Goal: Information Seeking & Learning: Check status

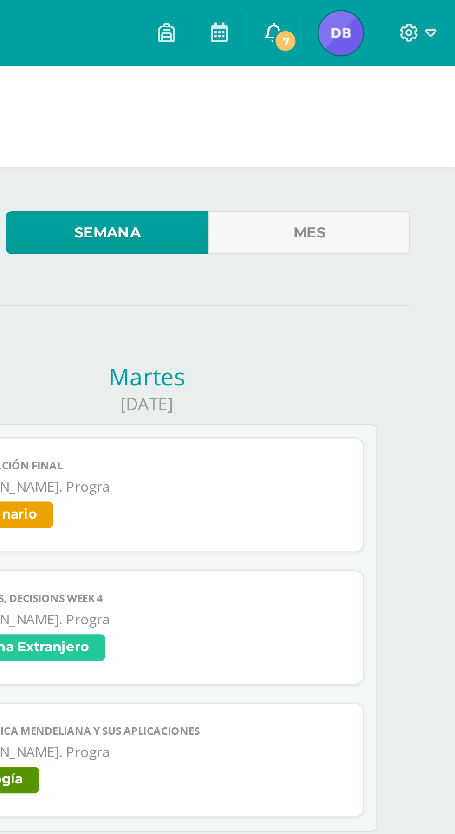
click at [377, 14] on icon at bounding box center [378, 13] width 7 height 8
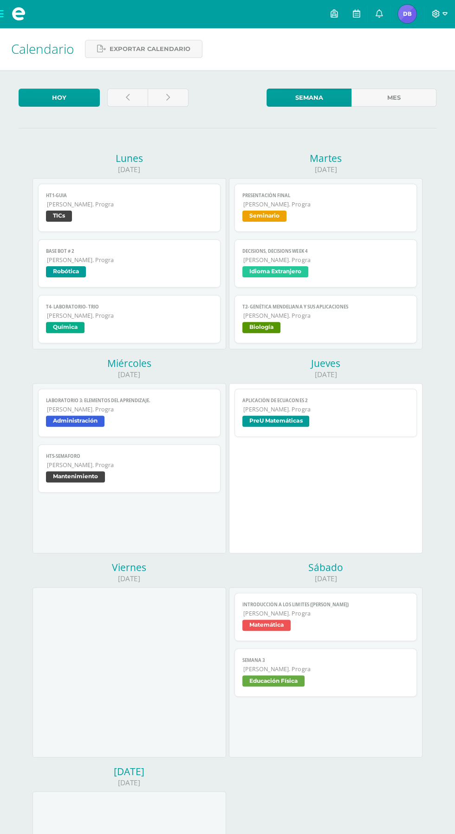
click at [439, 13] on icon at bounding box center [435, 14] width 8 height 8
click at [436, 13] on icon at bounding box center [435, 14] width 8 height 8
click at [443, 17] on icon at bounding box center [444, 14] width 5 height 8
click at [421, 64] on span "Cerrar sesión" at bounding box center [415, 62] width 42 height 9
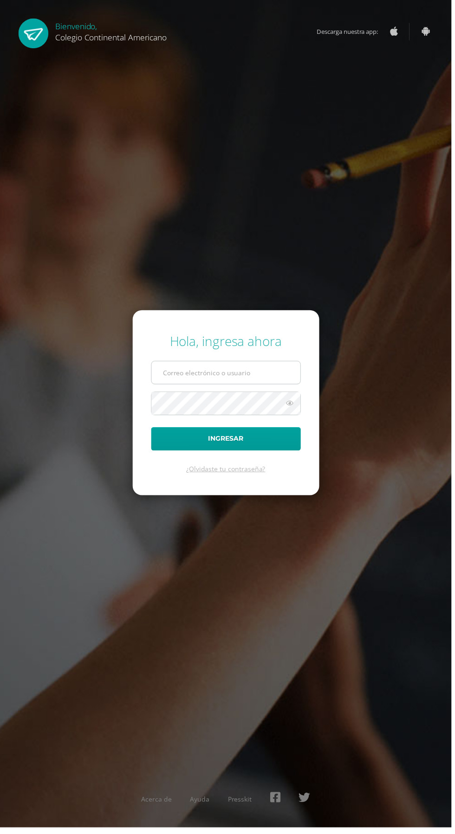
click at [270, 387] on input "text" at bounding box center [228, 375] width 150 height 23
type input "matias.lg@continentalamericano.edu.gt"
click at [152, 430] on button "Ingresar" at bounding box center [227, 442] width 151 height 24
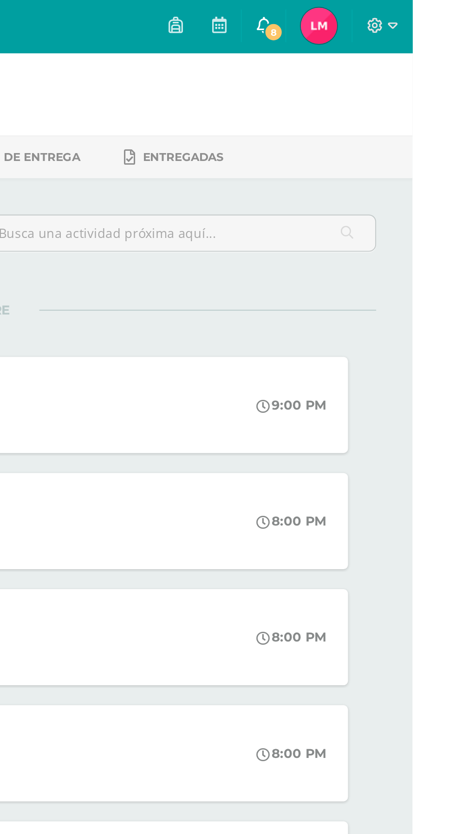
click at [389, 13] on span "8" at bounding box center [384, 17] width 10 height 10
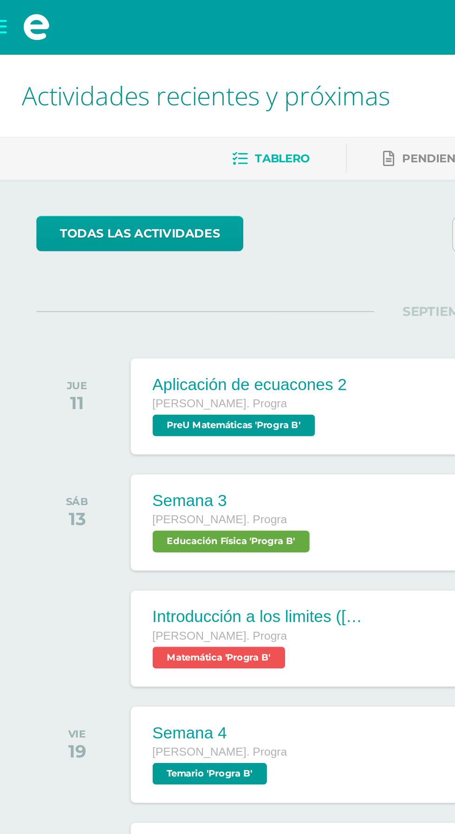
click at [7, 22] on span at bounding box center [18, 14] width 37 height 28
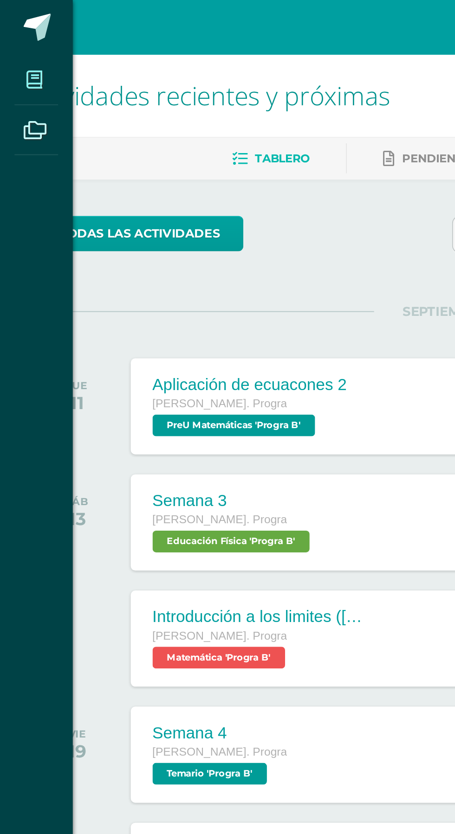
click at [11, 47] on span at bounding box center [17, 40] width 21 height 21
click at [19, 47] on span at bounding box center [17, 40] width 21 height 21
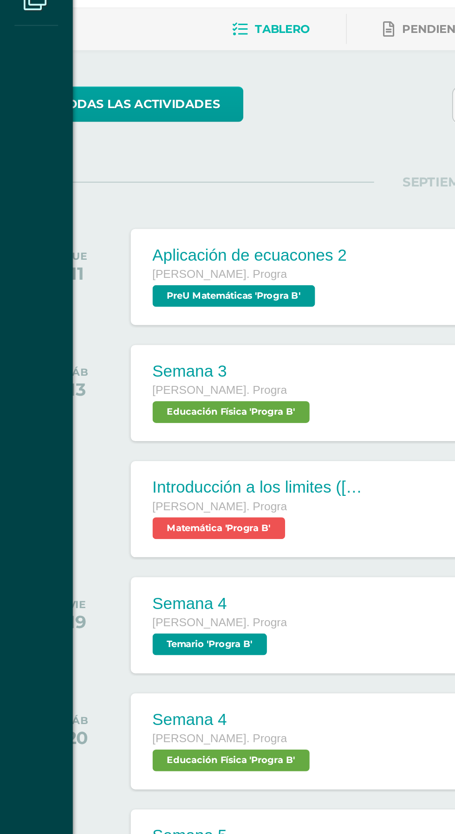
click at [96, 342] on div "Mis cursos Archivos Cerrar panel Administración Quinto Bach. Progra "Progra B" …" at bounding box center [227, 417] width 455 height 834
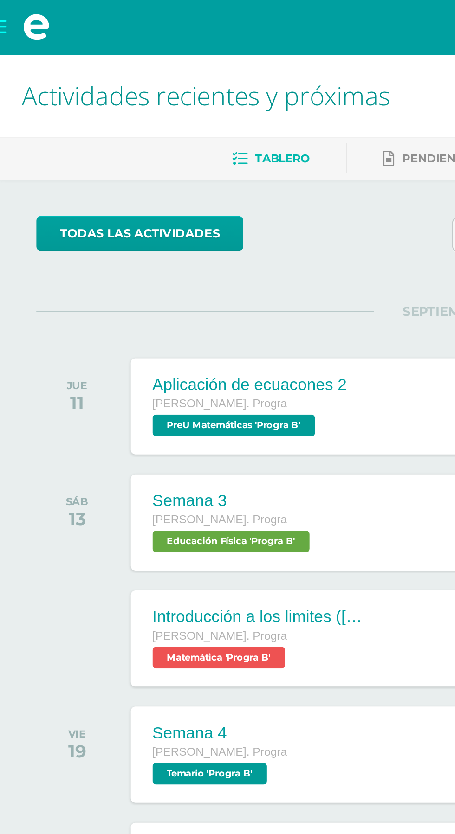
click at [5, 16] on span at bounding box center [18, 14] width 37 height 28
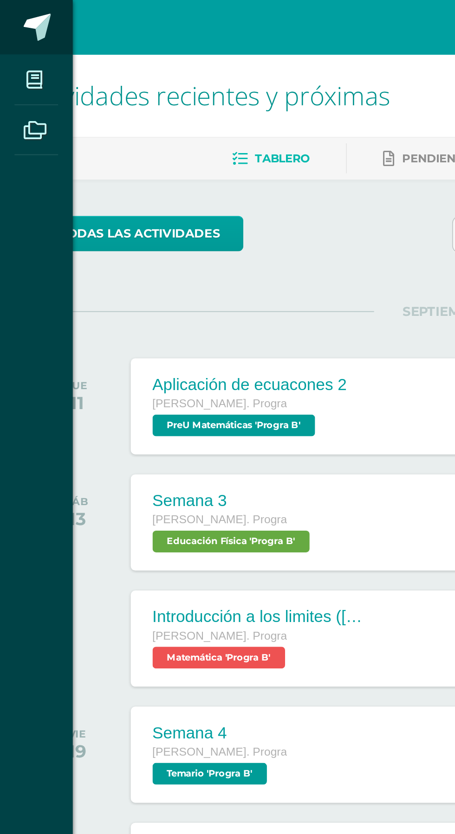
click at [13, 14] on span at bounding box center [19, 14] width 14 height 14
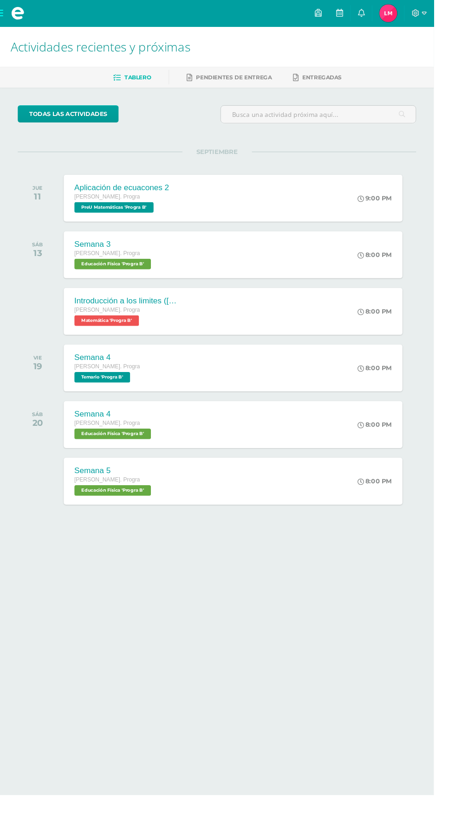
click at [17, 23] on span at bounding box center [18, 14] width 37 height 28
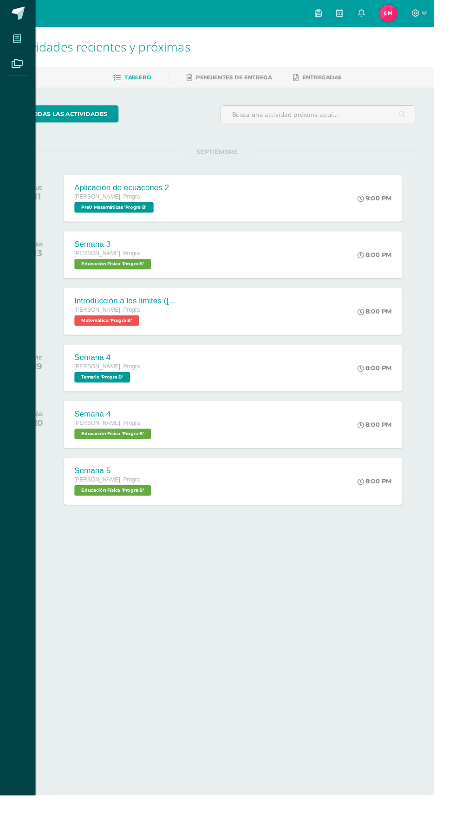
click at [18, 40] on icon at bounding box center [17, 40] width 8 height 9
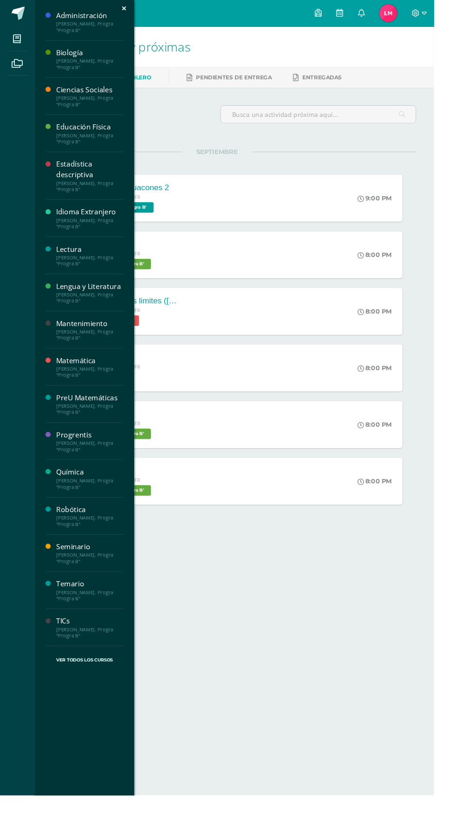
click at [109, 668] on div "Quinto Bach. Progra "Progra B"" at bounding box center [94, 663] width 71 height 13
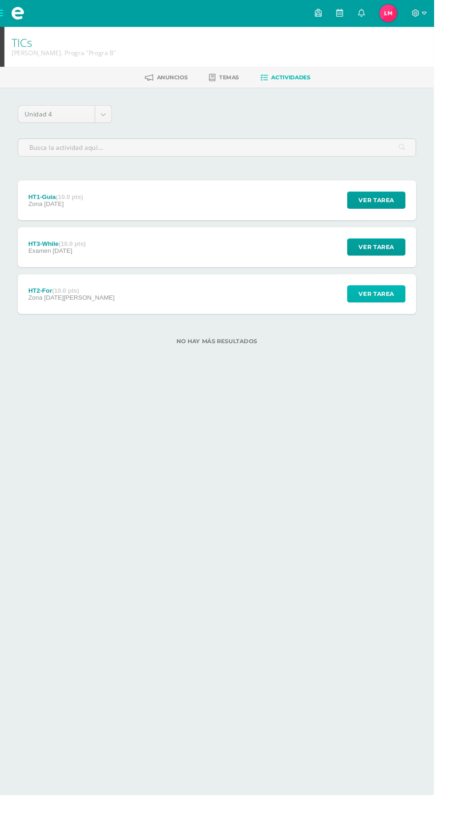
click at [417, 315] on button "Ver tarea" at bounding box center [394, 308] width 61 height 18
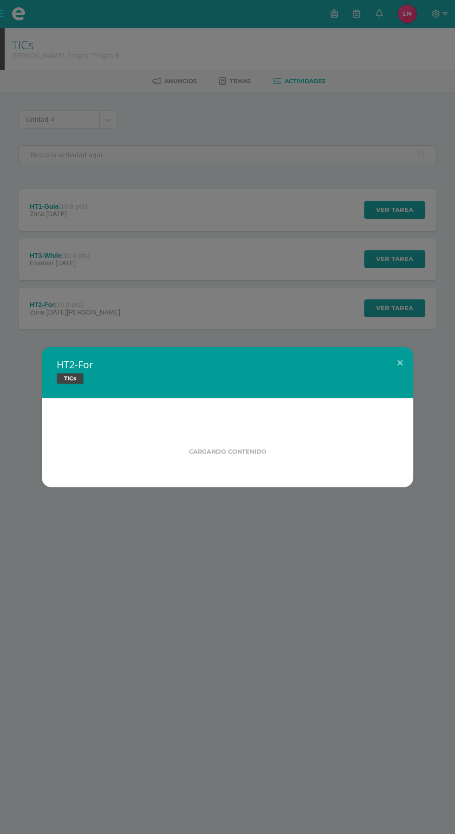
click at [259, 683] on div "HT2-For TICs Cargando contenido Loading..." at bounding box center [227, 417] width 455 height 834
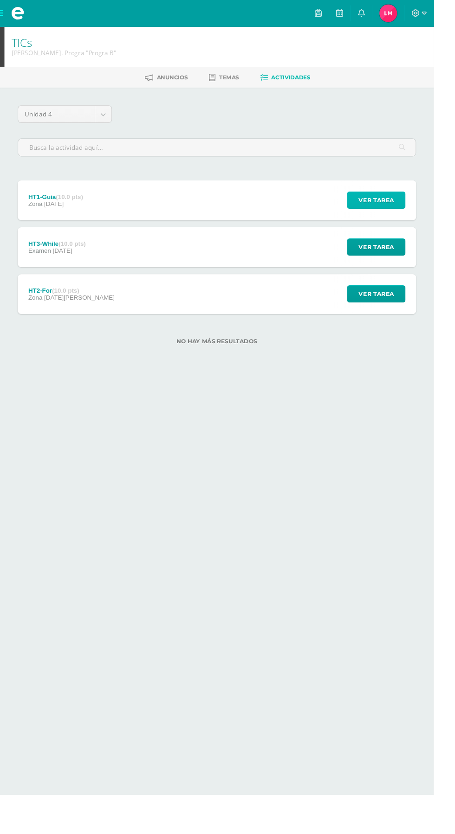
click at [419, 210] on button "Ver tarea" at bounding box center [394, 210] width 61 height 18
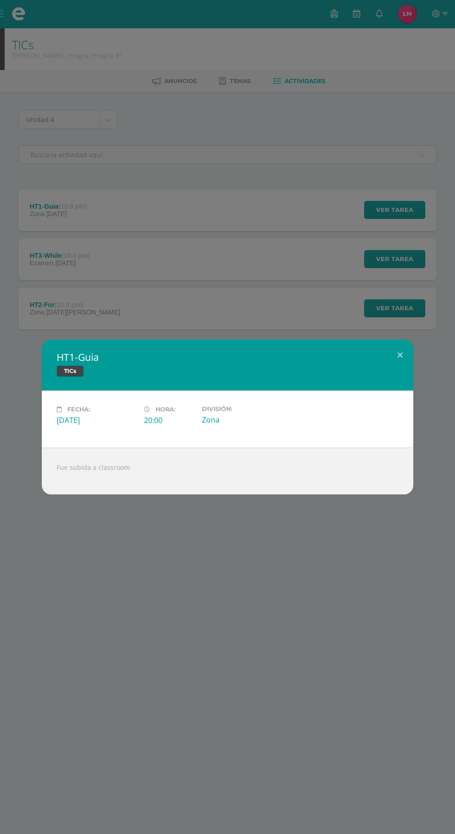
click at [397, 382] on div "HT1-Guia TICs" at bounding box center [227, 365] width 371 height 51
click at [398, 358] on button at bounding box center [399, 356] width 26 height 32
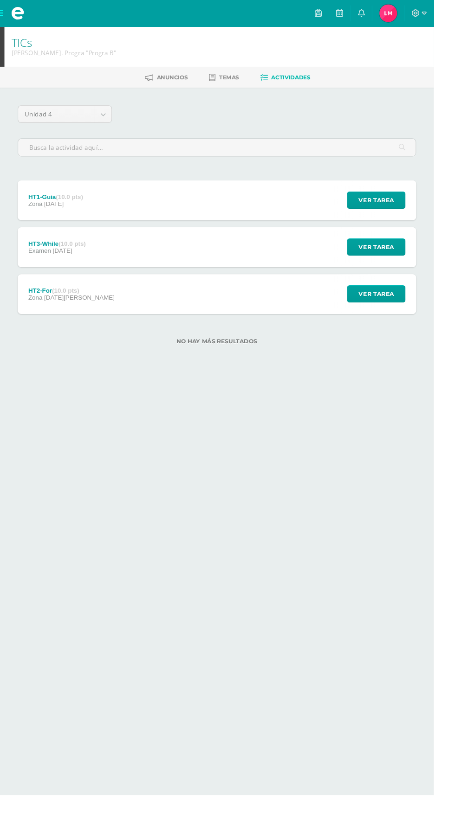
click at [307, 327] on div "HT2-For (10.0 pts) Zona 29 de Agosto Ver tarea HT2-For TICs Fecha: Viernes 29 d…" at bounding box center [228, 309] width 418 height 42
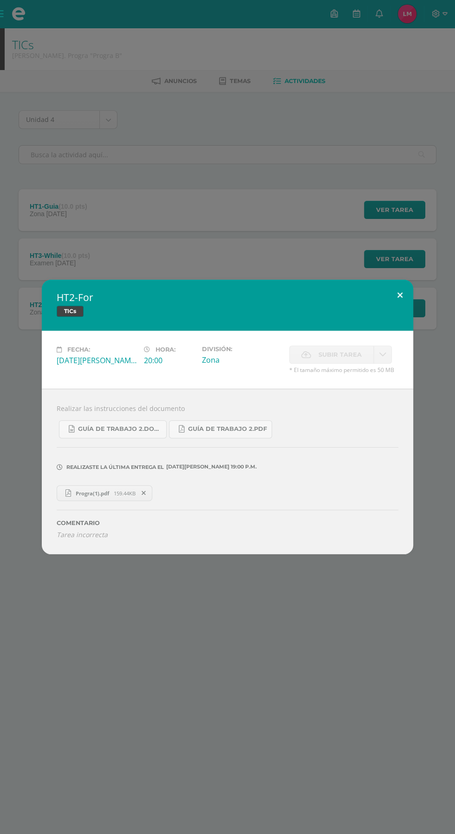
click at [395, 304] on button at bounding box center [399, 296] width 26 height 32
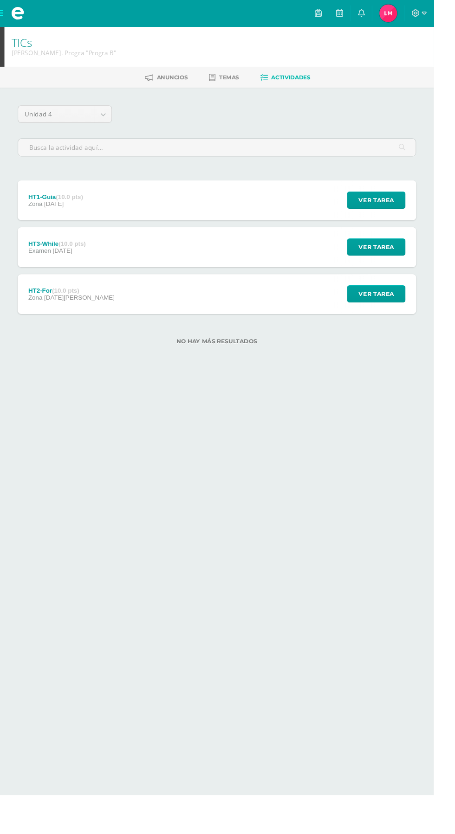
click at [317, 270] on div "HT3-While (10.0 pts) Examen 03 de Septiembre Ver tarea HT3-While TICs Cargando …" at bounding box center [228, 259] width 418 height 42
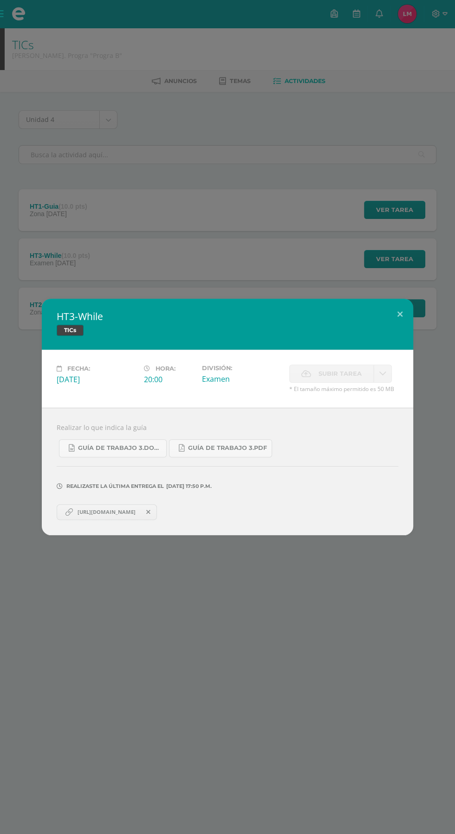
click at [144, 516] on link "https://docs.google.com/document/d/1wYHjbtVJvW4myL0wEQGJe85rEsQh_gLtOdUhZzSO3J4…" at bounding box center [107, 512] width 100 height 16
click at [386, 328] on div "TICs" at bounding box center [227, 331] width 341 height 13
click at [410, 324] on button at bounding box center [399, 315] width 26 height 32
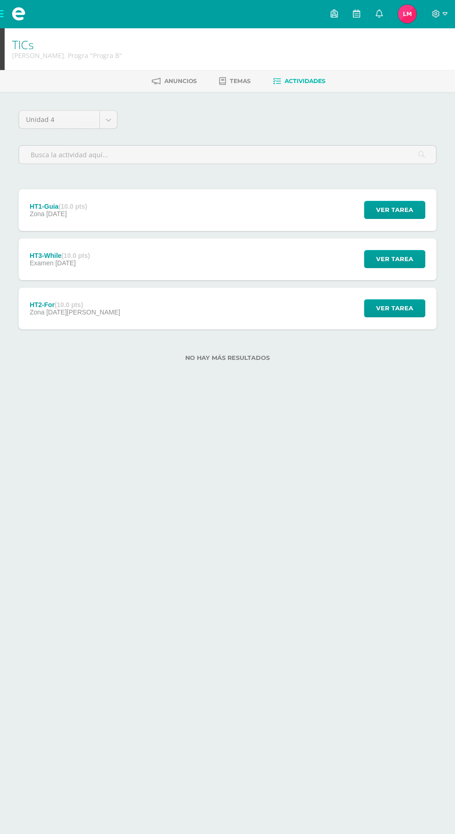
click at [393, 319] on button at bounding box center [383, 324] width 24 height 28
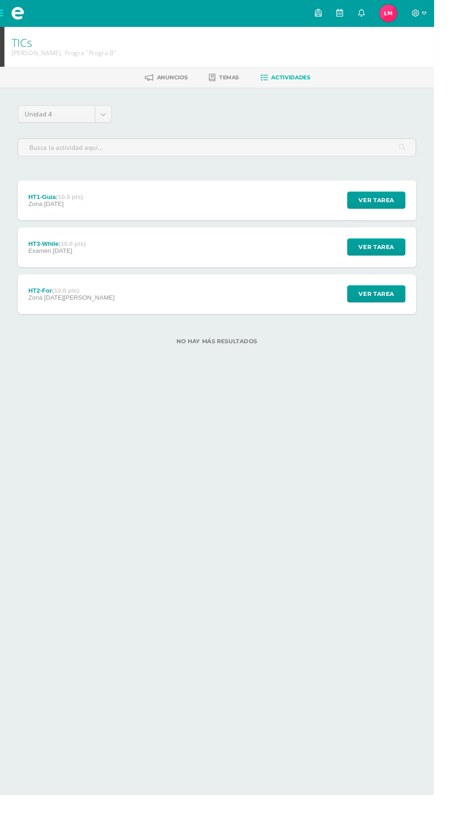
click at [24, 19] on span at bounding box center [19, 14] width 14 height 14
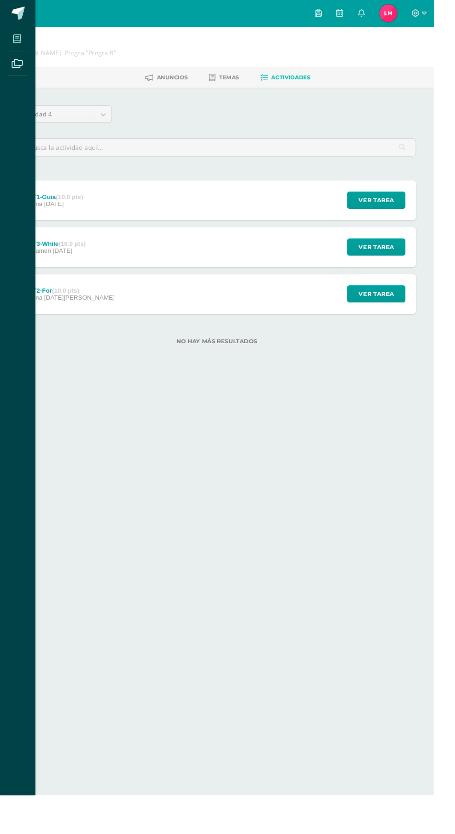
click at [18, 40] on icon at bounding box center [17, 40] width 8 height 9
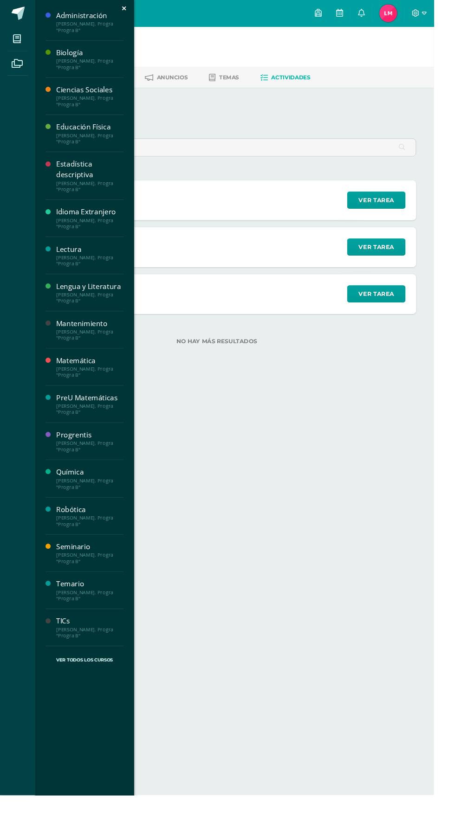
click at [59, 341] on div "Mantenimiento" at bounding box center [94, 339] width 71 height 11
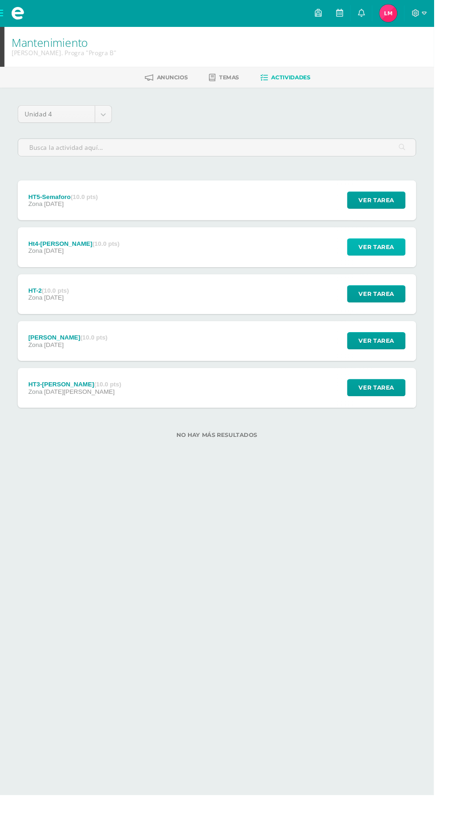
click at [390, 258] on span "Ver tarea" at bounding box center [394, 259] width 37 height 17
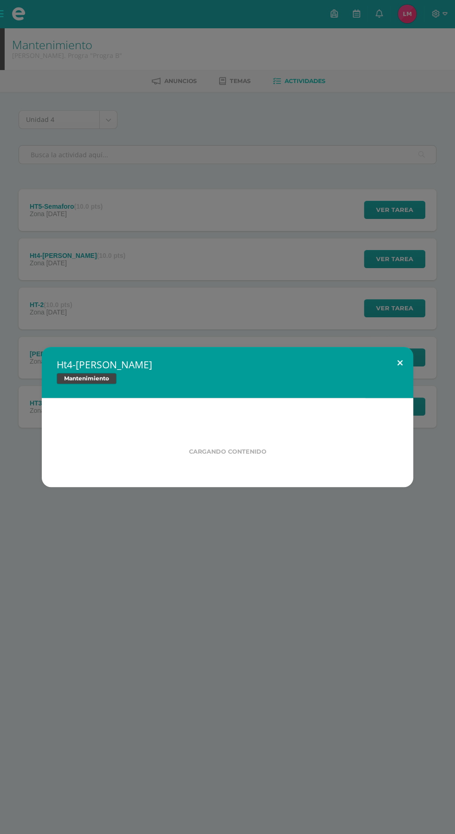
click at [397, 351] on button at bounding box center [399, 363] width 26 height 32
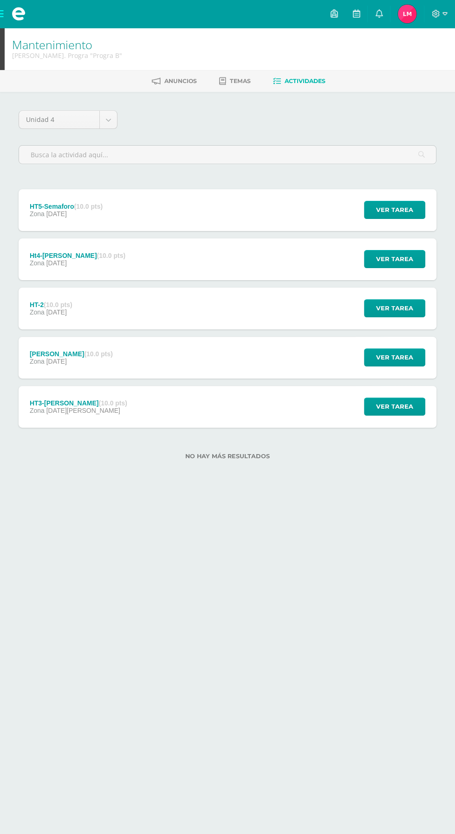
click at [407, 363] on div "Ht4-[PERSON_NAME] Mantenimiento Fecha: [DATE] Hora: 20:00 División: Zona" at bounding box center [227, 417] width 447 height 237
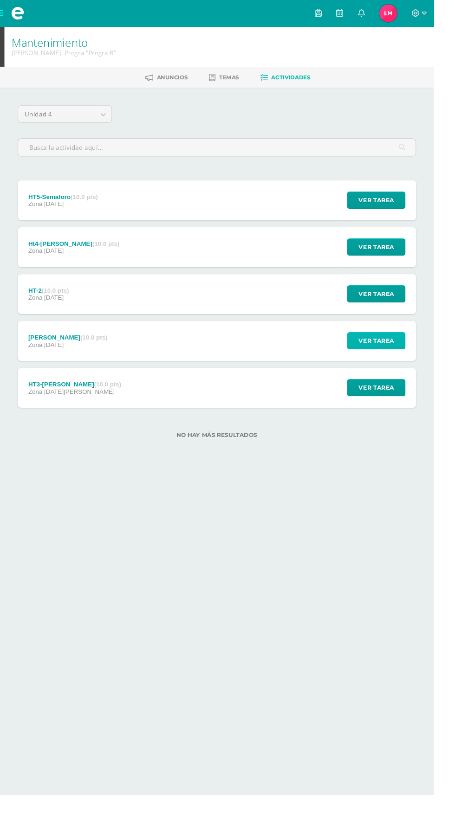
click at [418, 362] on button "Ver tarea" at bounding box center [394, 357] width 61 height 18
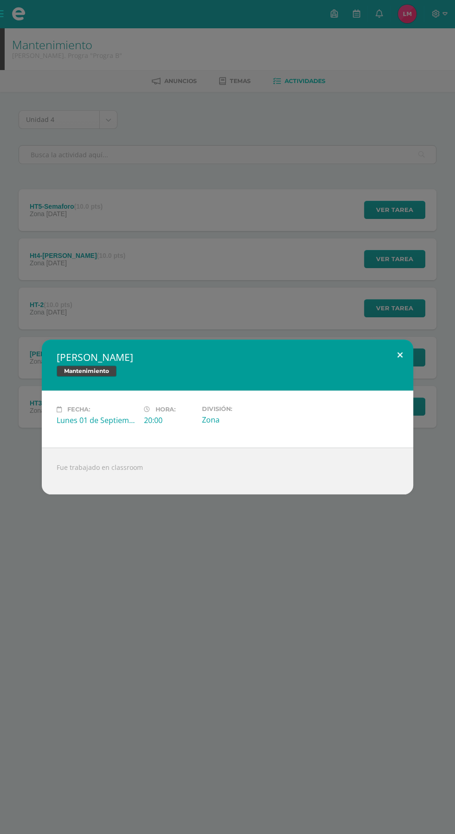
click at [391, 365] on button at bounding box center [399, 356] width 26 height 32
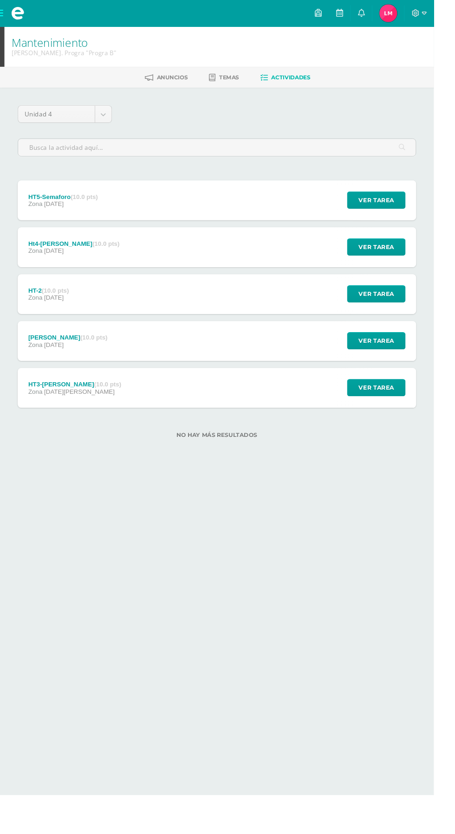
click at [309, 328] on div "HT-2 (10.0 pts) Zona [DATE] Ver tarea HT-2 Mantenimiento Cargando contenido" at bounding box center [228, 309] width 418 height 42
